Goal: Information Seeking & Learning: Learn about a topic

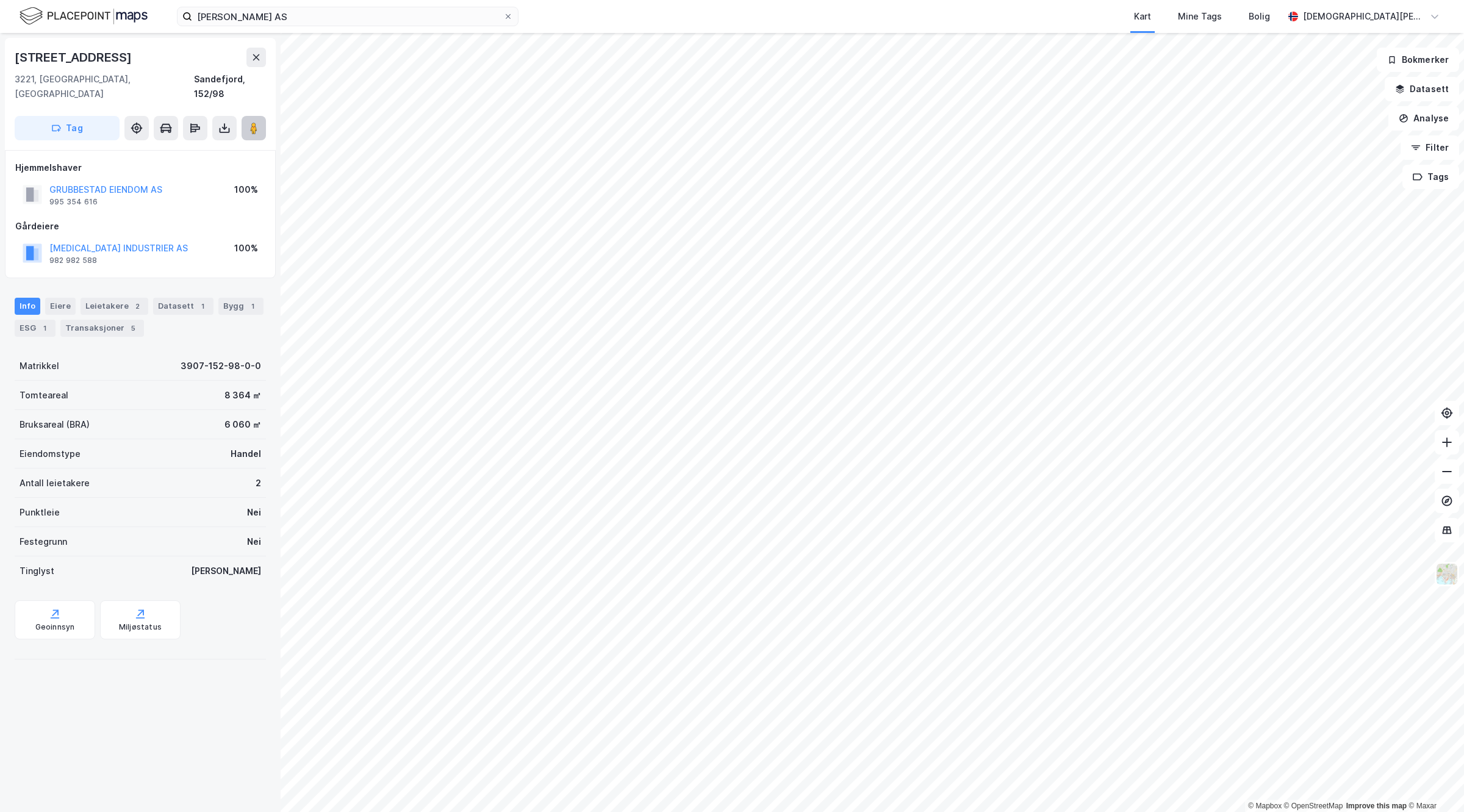
click at [254, 122] on image at bounding box center [254, 127] width 8 height 12
click at [141, 163] on div "Hjemmelshaver GRUBBESTAD EIENDOM AS 995 354 616 100%" at bounding box center [140, 185] width 250 height 49
click at [0, 0] on button "GRUBBESTAD EIENDOM AS" at bounding box center [0, 0] width 0 height 0
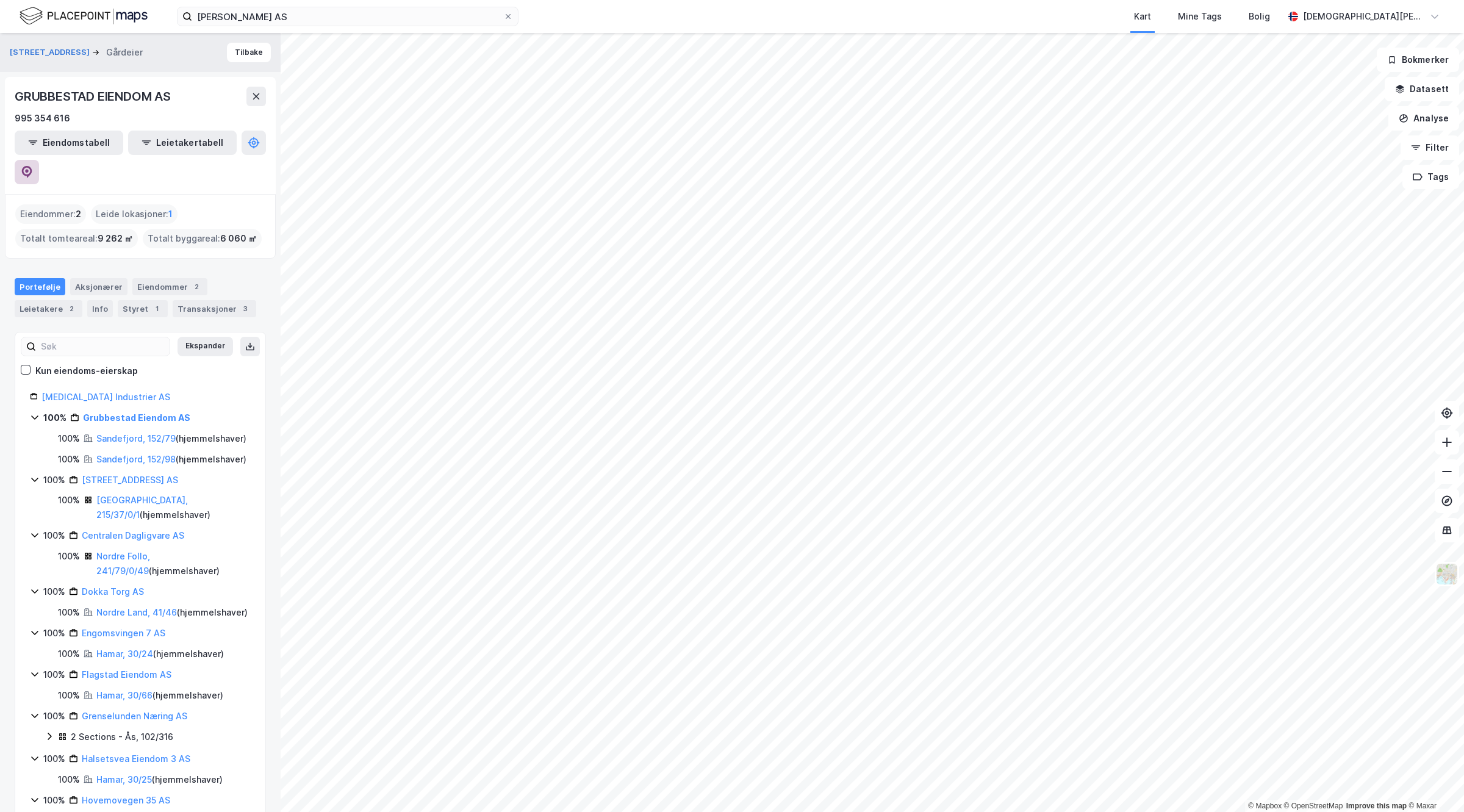
click at [39, 159] on button at bounding box center [27, 172] width 25 height 25
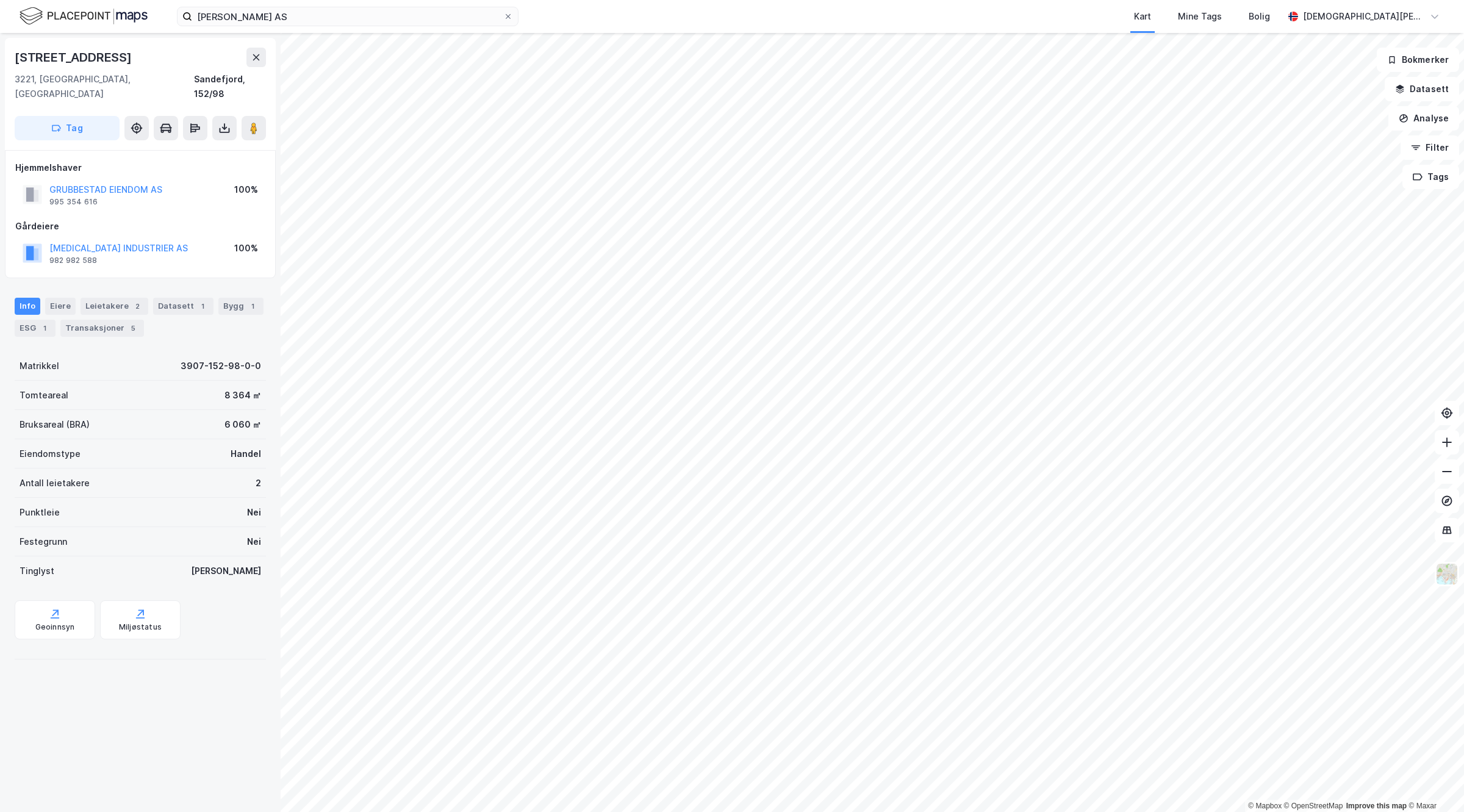
click at [208, 298] on div "Info Eiere Leietakere 2 Datasett 1 Bygg 1 ESG 1 Transaksjoner 5" at bounding box center [141, 317] width 251 height 39
